Goal: Information Seeking & Learning: Learn about a topic

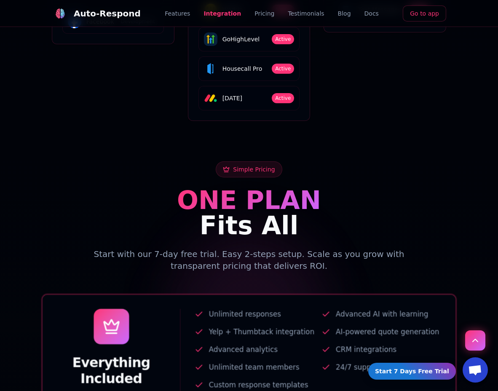
scroll to position [1627, 0]
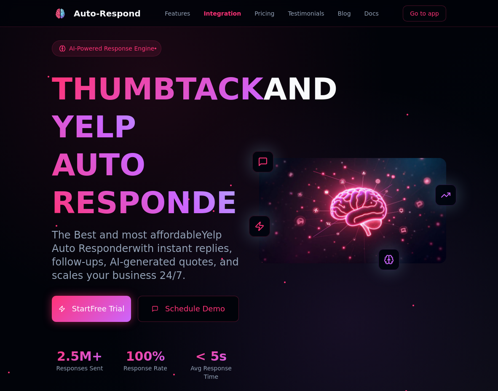
scroll to position [1627, 0]
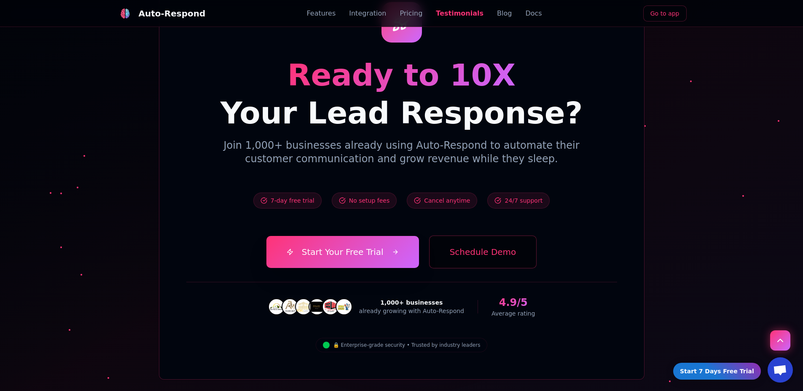
scroll to position [2503, 0]
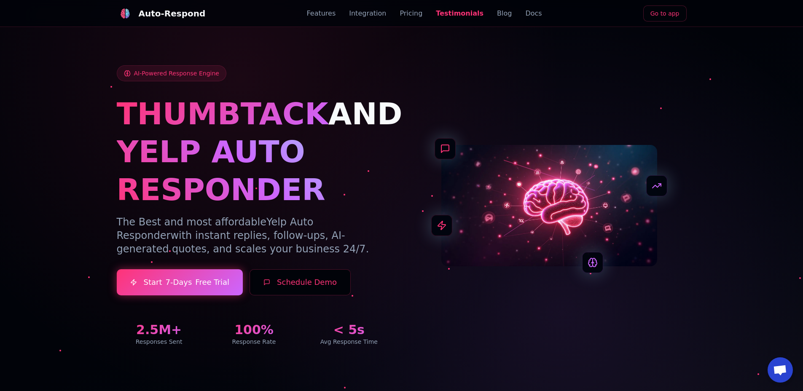
scroll to position [2503, 0]
click at [172, 229] on p "The Best and most affordable Yelp Auto Responder with instant replies, follow-u…" at bounding box center [254, 235] width 275 height 40
drag, startPoint x: 148, startPoint y: 218, endPoint x: 261, endPoint y: 223, distance: 114.0
click at [231, 215] on p "The Best and most affordable Yelp Auto Responder with instant replies, follow-u…" at bounding box center [254, 235] width 275 height 40
click at [299, 221] on span "Yelp Auto Responder" at bounding box center [215, 228] width 197 height 25
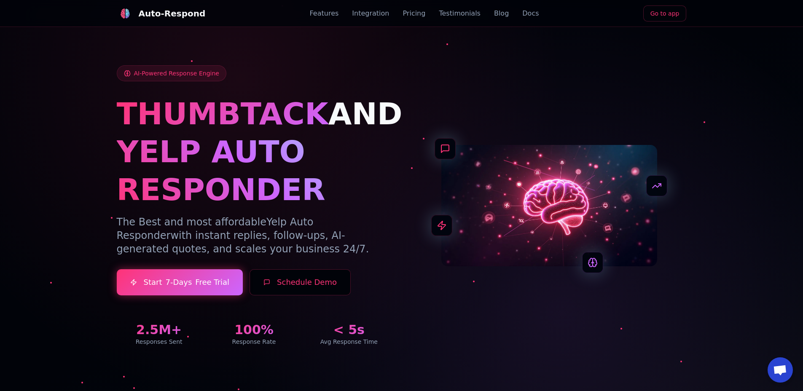
click at [375, 218] on p "The Best and most affordable Yelp Auto Responder with instant replies, follow-u…" at bounding box center [254, 235] width 275 height 40
click at [132, 239] on p "The Best and most affordable Yelp Auto Responder with instant replies, follow-u…" at bounding box center [254, 235] width 275 height 40
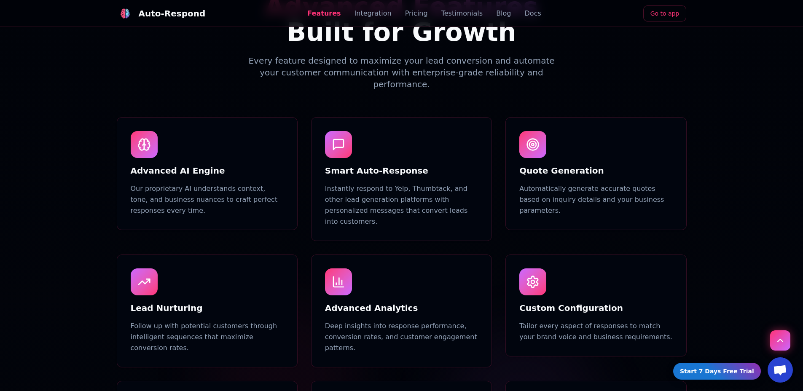
scroll to position [465, 0]
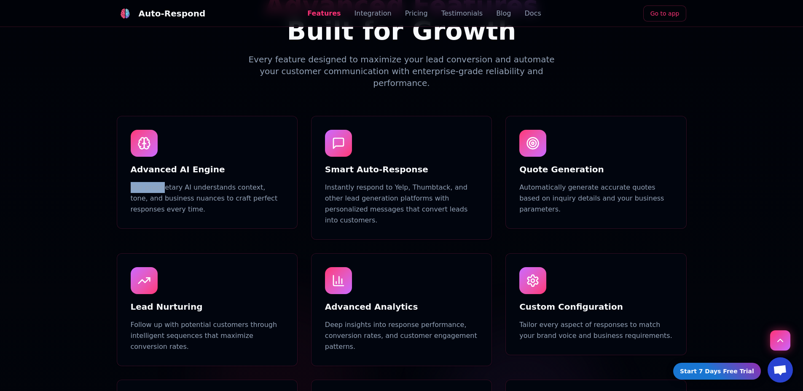
drag, startPoint x: 161, startPoint y: 171, endPoint x: 185, endPoint y: 168, distance: 23.4
click at [185, 168] on div "Advanced AI Engine Our proprietary AI understands context, tone, and business n…" at bounding box center [207, 172] width 180 height 112
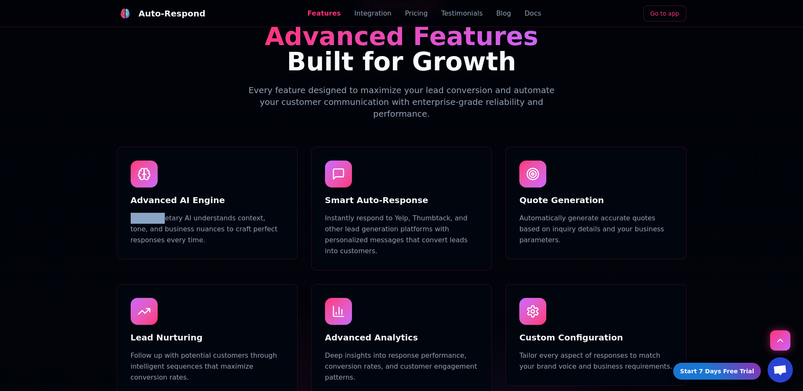
scroll to position [411, 0]
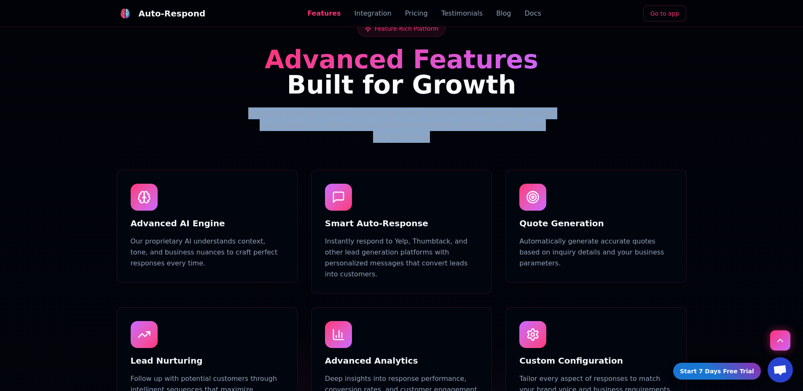
drag, startPoint x: 263, startPoint y: 115, endPoint x: 523, endPoint y: 127, distance: 260.0
click at [498, 127] on p "Every feature designed to maximize your lead conversion and automate your custo…" at bounding box center [402, 125] width 324 height 35
copy p "Every feature designed to maximize your lead conversion and automate your custo…"
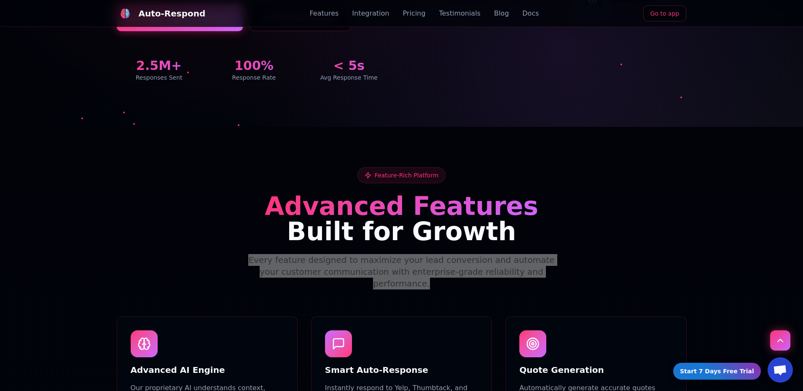
scroll to position [267, 0]
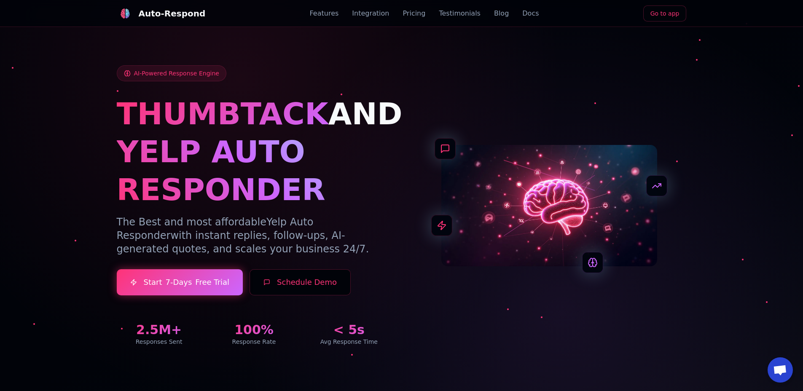
click at [185, 71] on span "AI-Powered Response Engine" at bounding box center [176, 73] width 85 height 8
click at [172, 73] on span "AI-Powered Response Engine" at bounding box center [176, 73] width 85 height 8
